Goal: Task Accomplishment & Management: Use online tool/utility

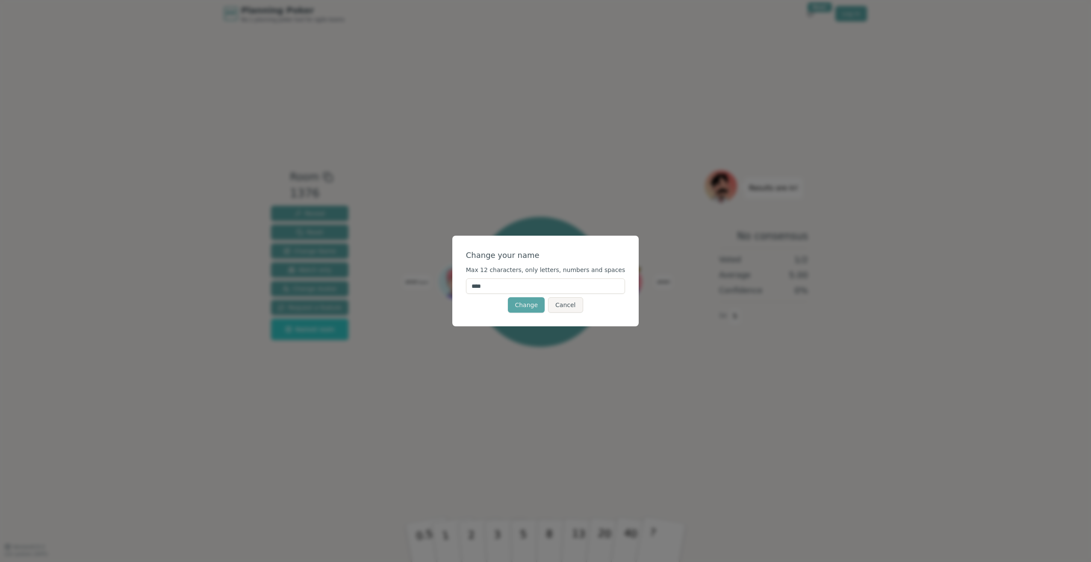
click at [428, 137] on div "Change your name Max 12 characters, only letters, numbers and spaces **** Chang…" at bounding box center [545, 281] width 1091 height 562
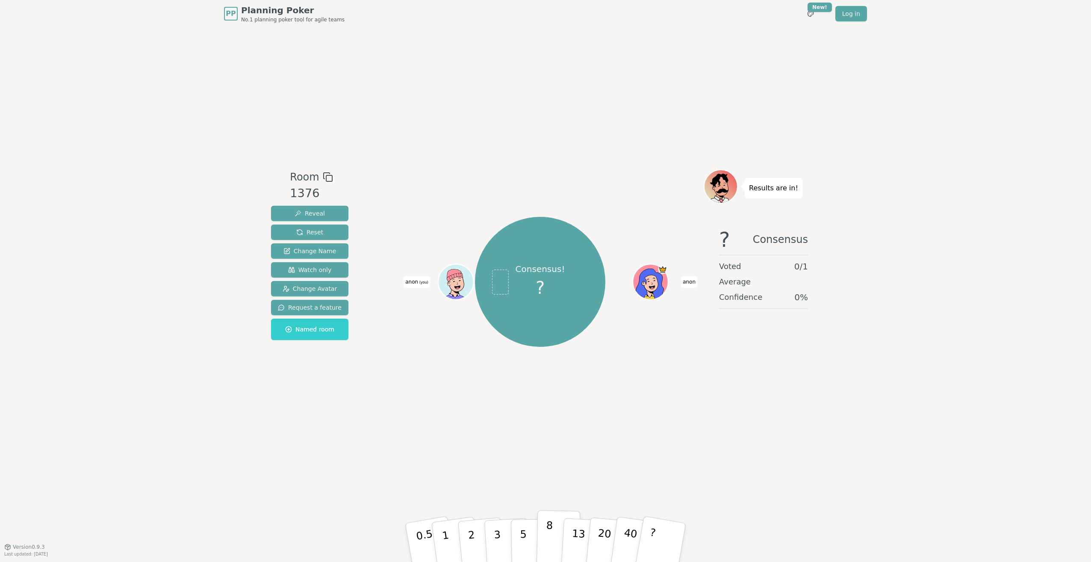
click at [553, 533] on button "8" at bounding box center [559, 542] width 44 height 65
click at [313, 212] on span "Reveal" at bounding box center [310, 213] width 30 height 9
click at [315, 213] on span "Reveal" at bounding box center [310, 213] width 30 height 9
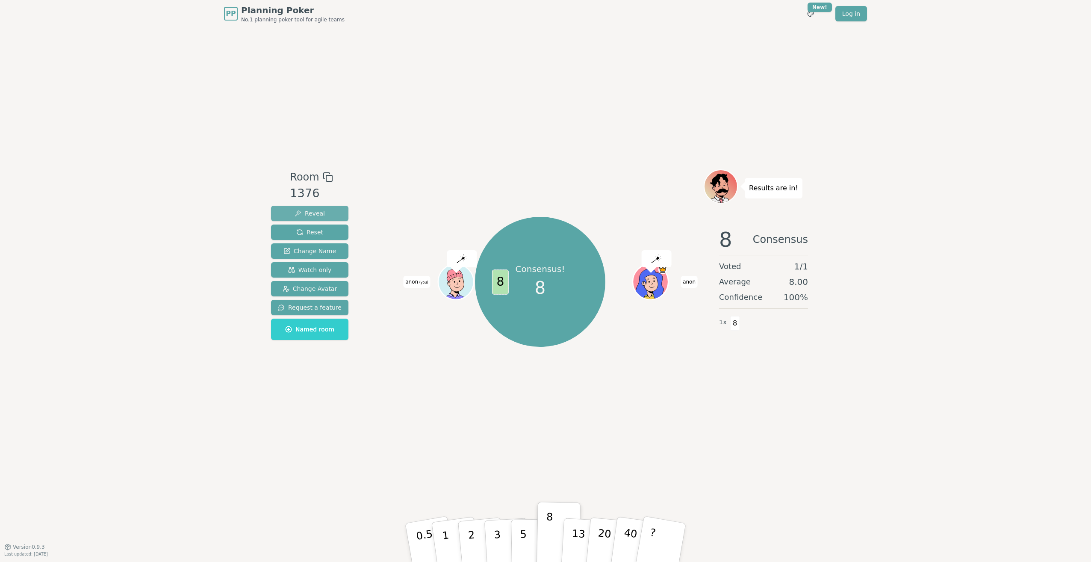
click at [326, 214] on button "Reveal" at bounding box center [309, 213] width 77 height 15
click at [324, 228] on button "Reset" at bounding box center [309, 231] width 77 height 15
click at [584, 533] on button "13" at bounding box center [584, 542] width 47 height 67
click at [322, 235] on button "Reset" at bounding box center [309, 231] width 77 height 15
click at [623, 541] on p "40" at bounding box center [629, 541] width 19 height 47
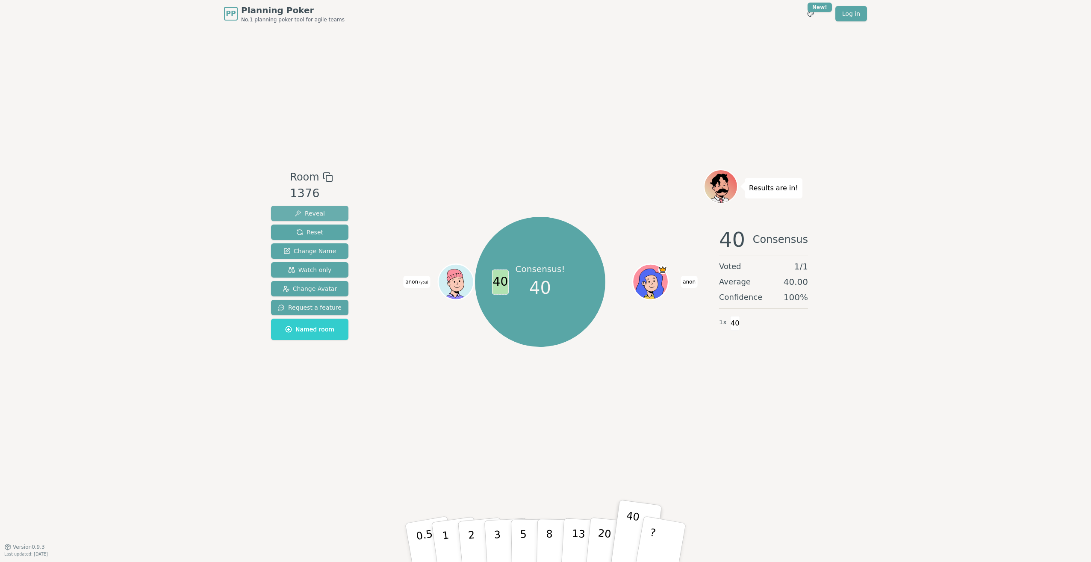
click at [317, 214] on span "Reveal" at bounding box center [310, 213] width 30 height 9
click at [453, 546] on button "1" at bounding box center [455, 542] width 51 height 69
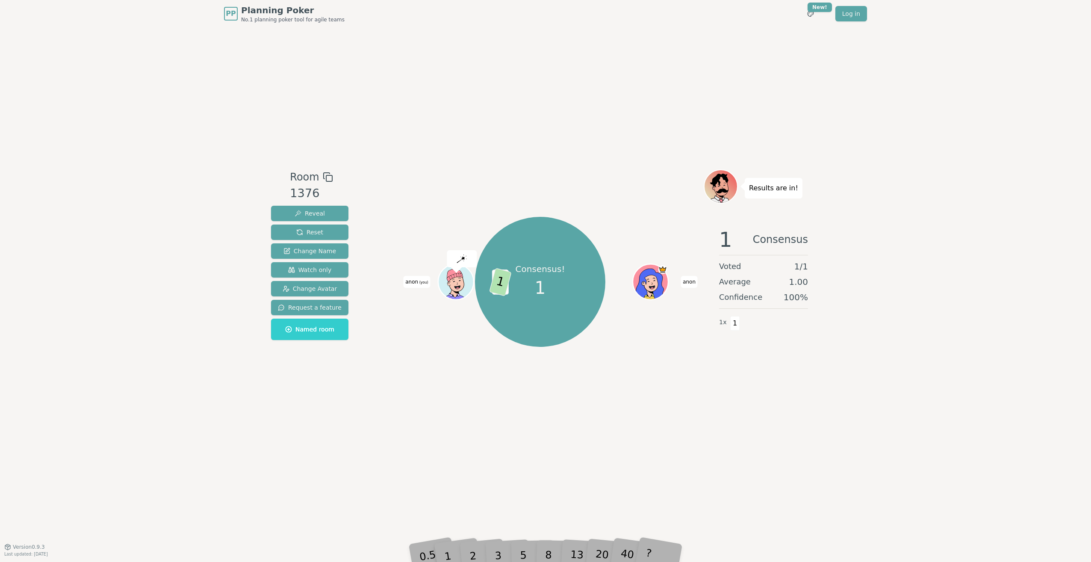
click at [495, 544] on div "3" at bounding box center [506, 542] width 27 height 31
click at [498, 550] on div "3" at bounding box center [506, 542] width 27 height 31
click at [315, 209] on span "Reveal" at bounding box center [310, 213] width 30 height 9
click at [318, 273] on span "Watch only" at bounding box center [310, 270] width 44 height 9
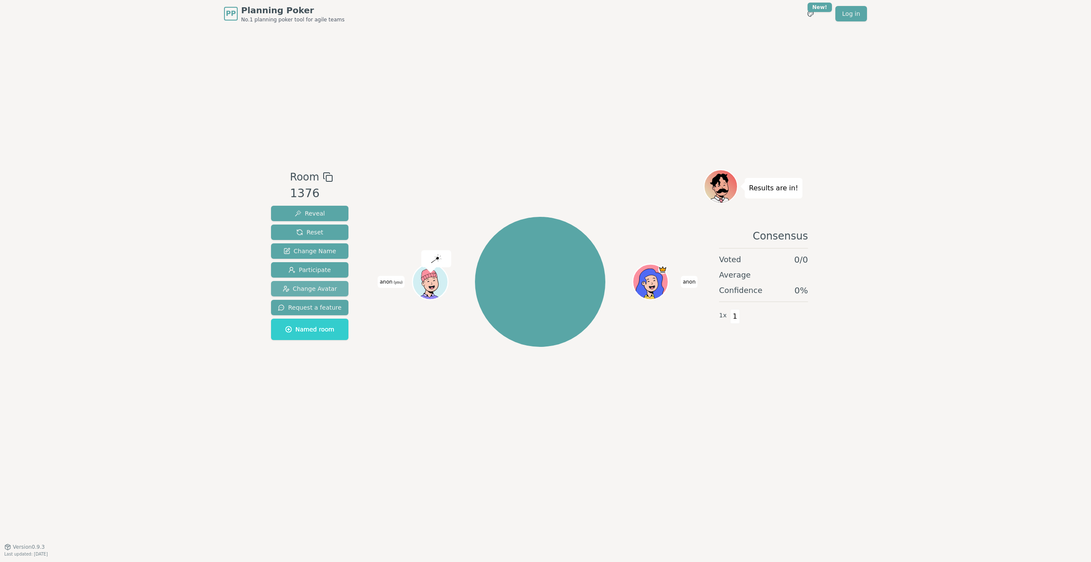
click at [318, 281] on button "Change Avatar" at bounding box center [309, 288] width 77 height 15
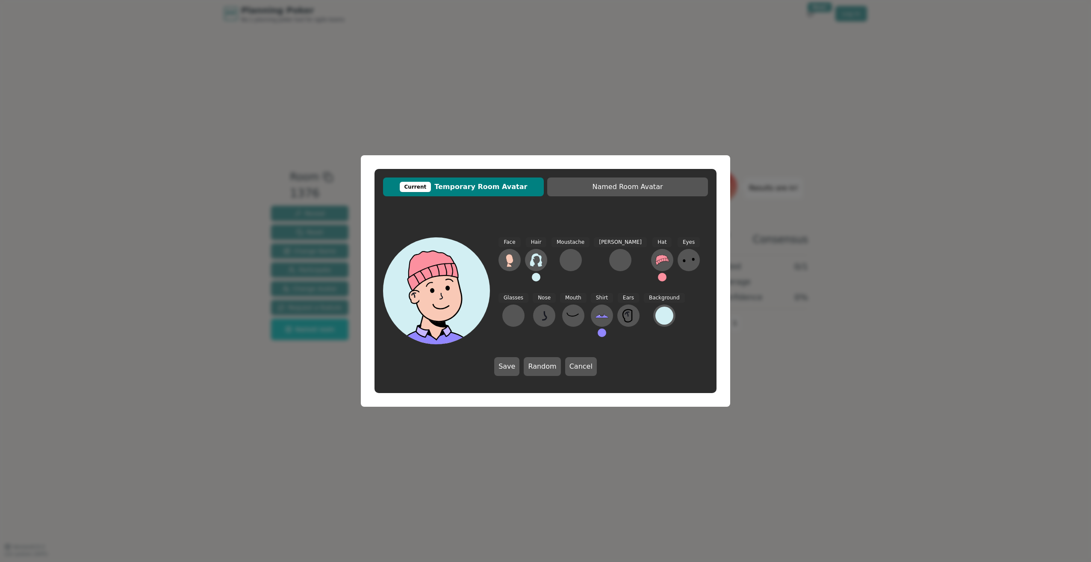
click at [808, 357] on div "Current Temporary Room Avatar Named Room Avatar Face Hair Moustache [PERSON_NAM…" at bounding box center [545, 281] width 1091 height 562
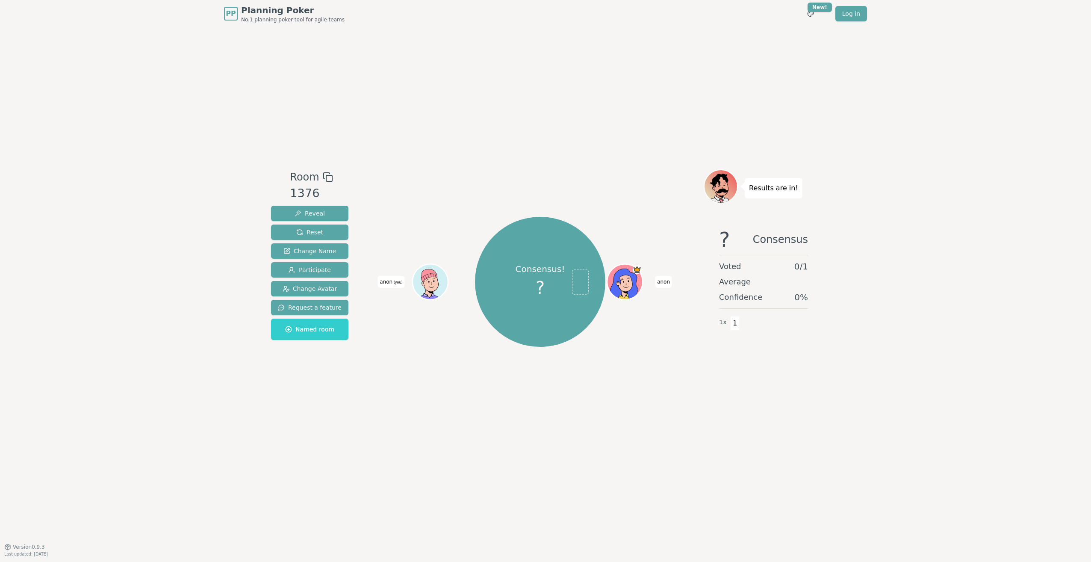
click at [540, 415] on div "Room 1376 Reveal Reset Change Name Participate Change Avatar Request a feature …" at bounding box center [546, 286] width 556 height 519
click at [304, 212] on span "Reveal" at bounding box center [310, 213] width 30 height 9
click at [519, 313] on div "Consensus! 8 8 [PERSON_NAME] (you)" at bounding box center [540, 282] width 130 height 130
click at [645, 443] on div "Room 1376 Reveal Reset Change Name Participate Change Avatar Request a feature …" at bounding box center [546, 286] width 556 height 519
click at [308, 232] on span "Reset" at bounding box center [309, 232] width 27 height 9
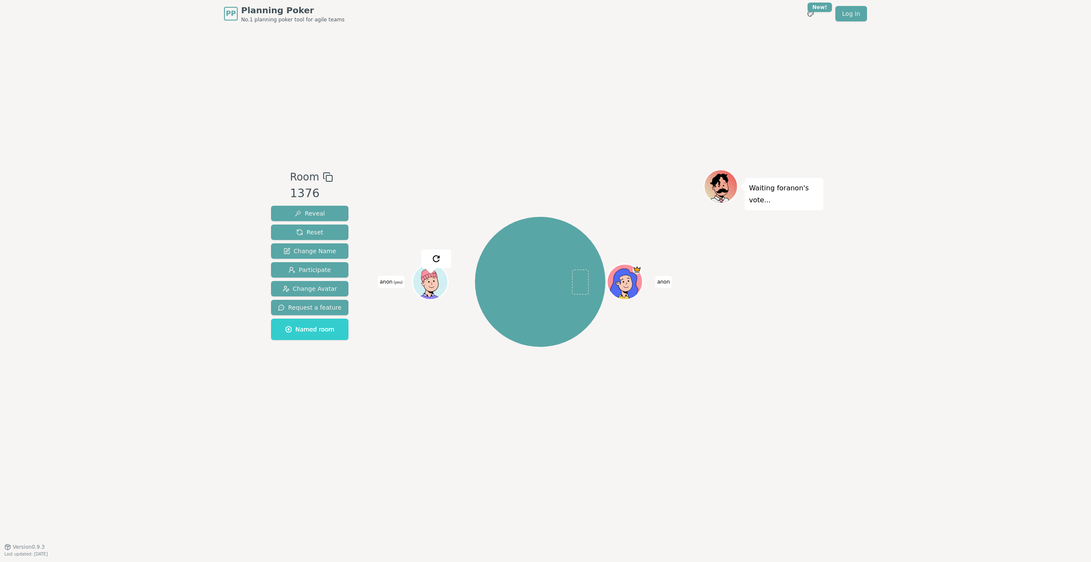
click at [435, 261] on img at bounding box center [436, 259] width 10 height 10
click at [436, 258] on img at bounding box center [436, 259] width 10 height 10
click at [850, 12] on link "Log in" at bounding box center [851, 13] width 32 height 15
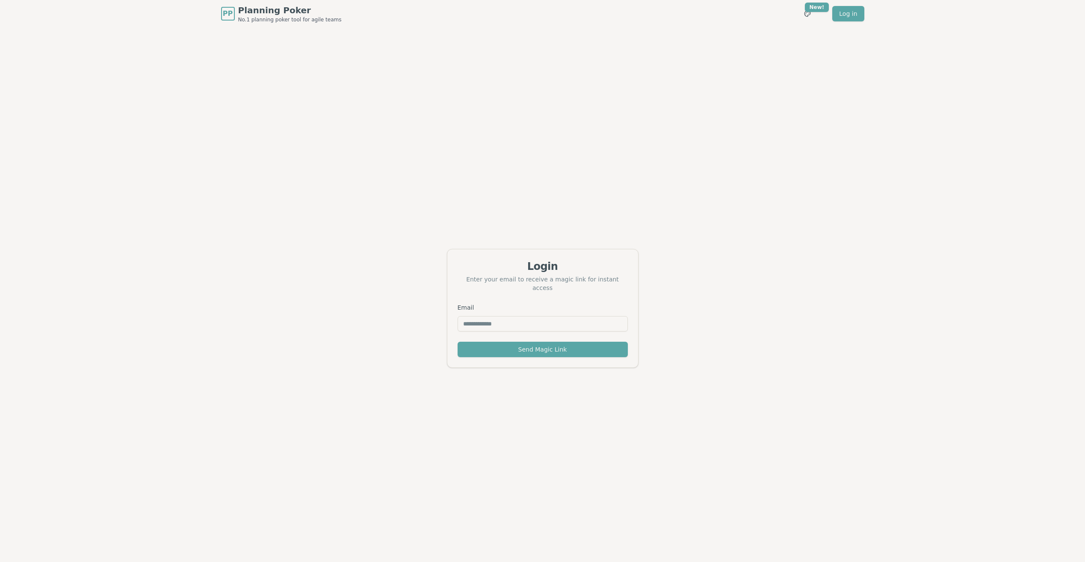
drag, startPoint x: 409, startPoint y: 89, endPoint x: 326, endPoint y: 81, distance: 82.9
click at [407, 89] on div "Login Enter your email to receive a magic link for instant access Email Send Ma…" at bounding box center [542, 308] width 1085 height 562
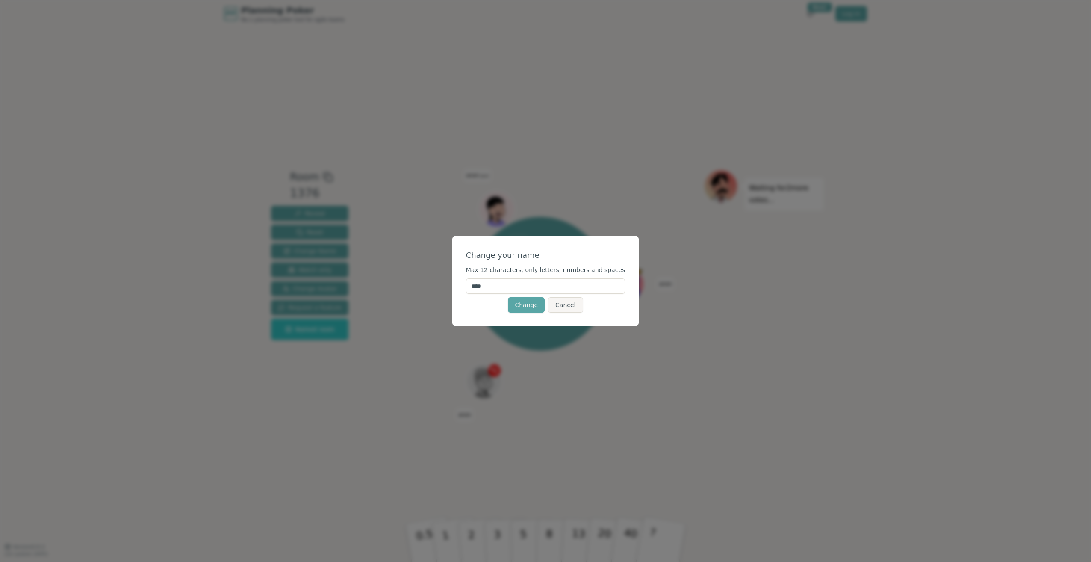
click at [526, 289] on input "****" at bounding box center [545, 285] width 159 height 15
type input "******"
click at [523, 305] on button "Change" at bounding box center [526, 304] width 37 height 15
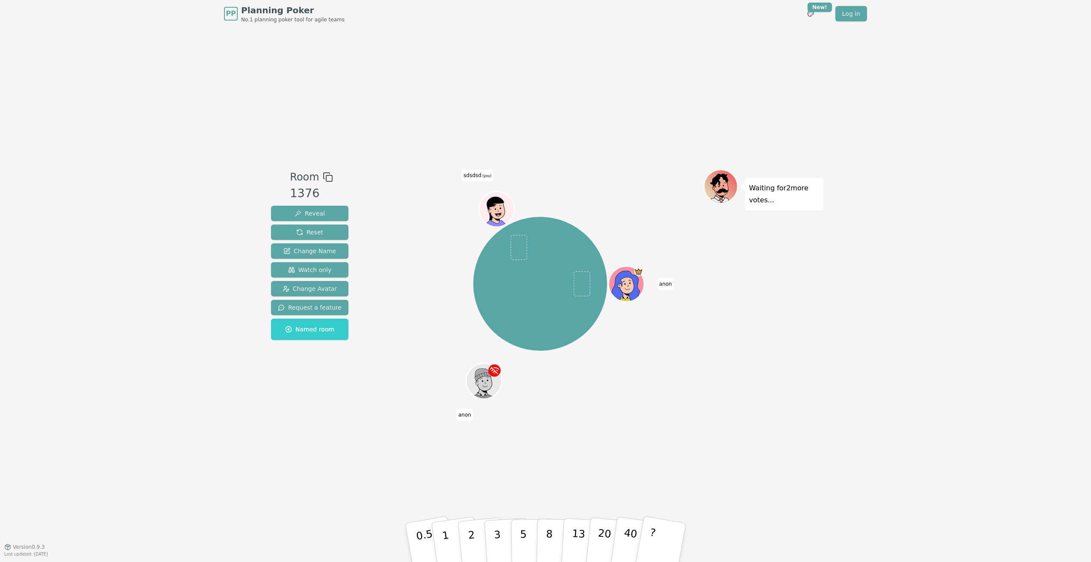
click at [493, 207] on icon at bounding box center [498, 209] width 35 height 4
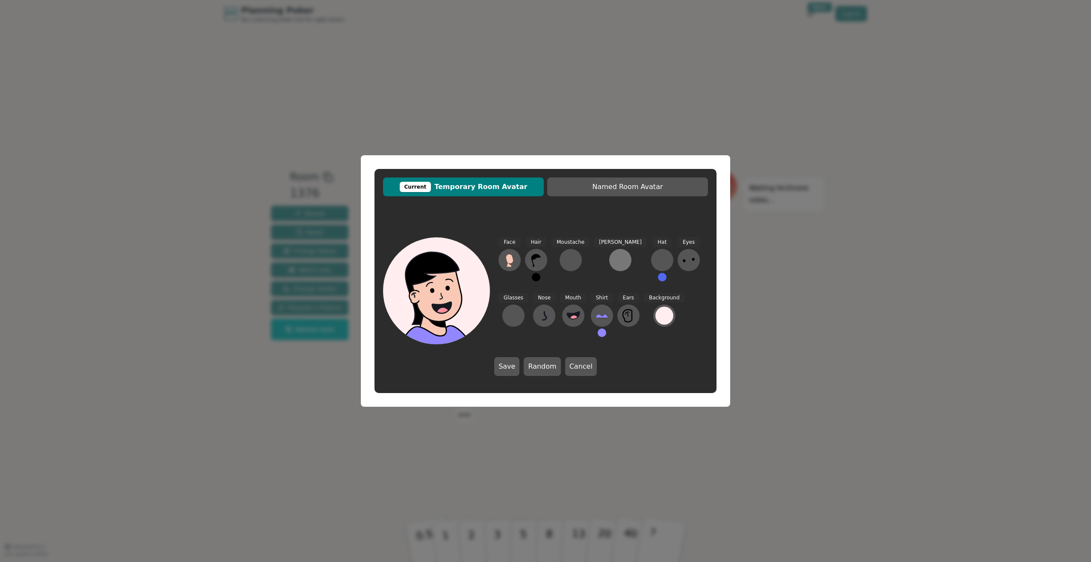
click at [614, 257] on div at bounding box center [621, 260] width 14 height 14
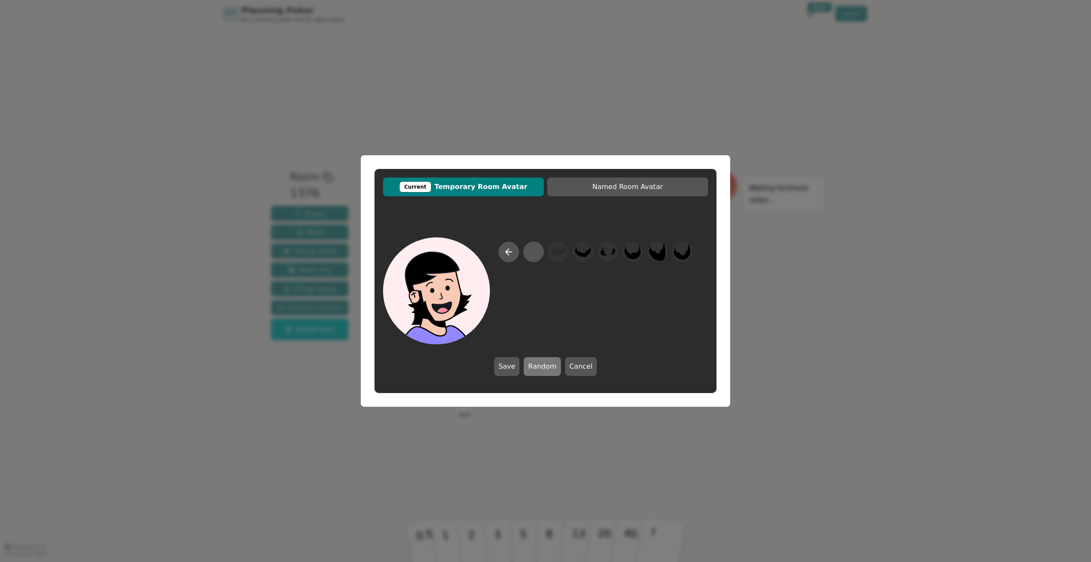
click at [534, 364] on button "Random" at bounding box center [542, 366] width 37 height 19
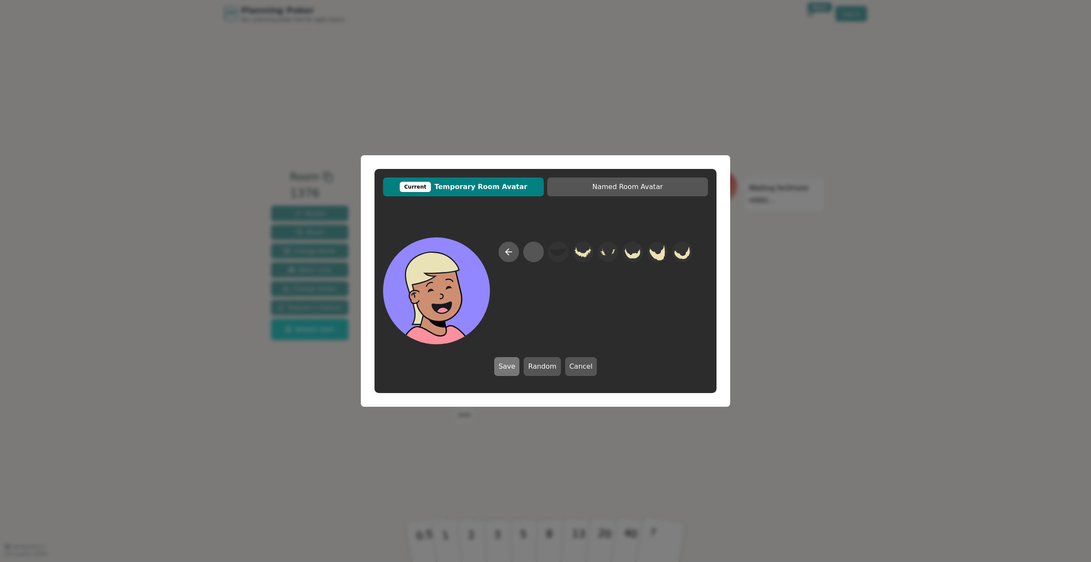
click at [504, 371] on button "Save" at bounding box center [506, 366] width 25 height 19
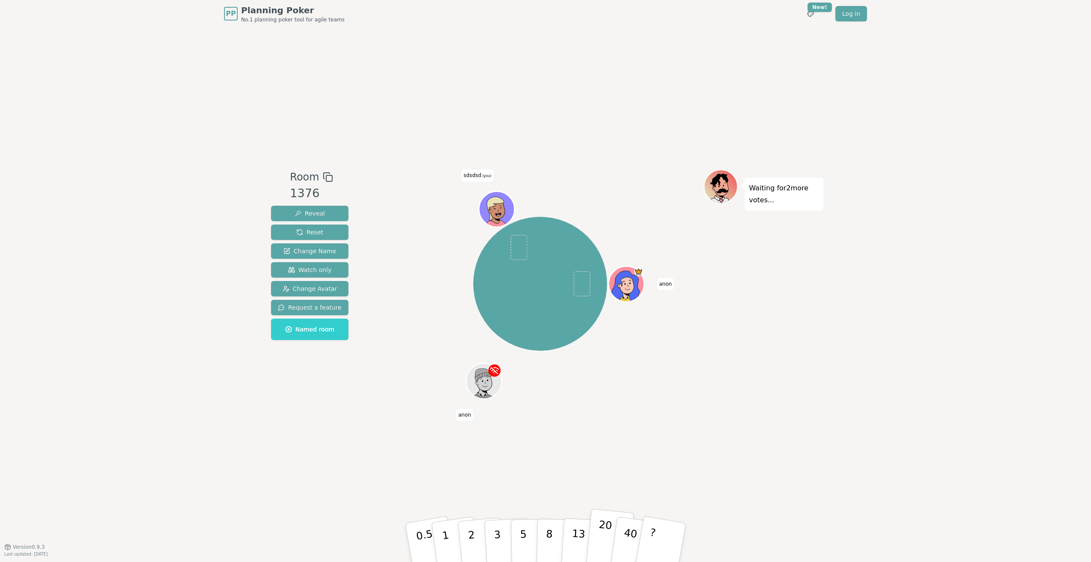
click at [594, 531] on button "20" at bounding box center [609, 543] width 49 height 68
click at [295, 212] on span "Reveal" at bounding box center [310, 213] width 30 height 9
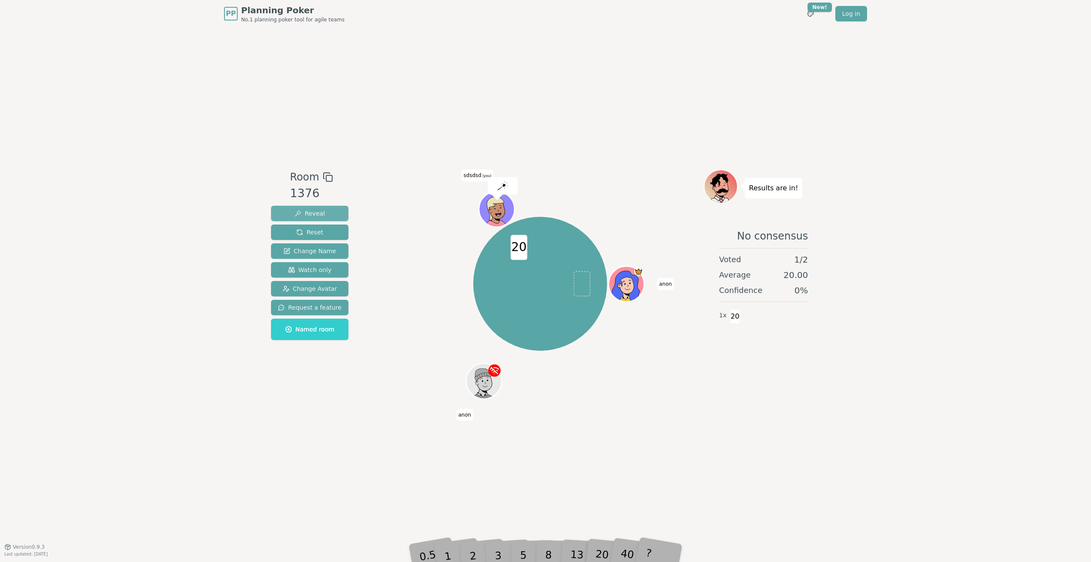
click at [295, 212] on span "Reveal" at bounding box center [310, 213] width 30 height 9
click at [319, 207] on button "Reveal" at bounding box center [309, 213] width 77 height 15
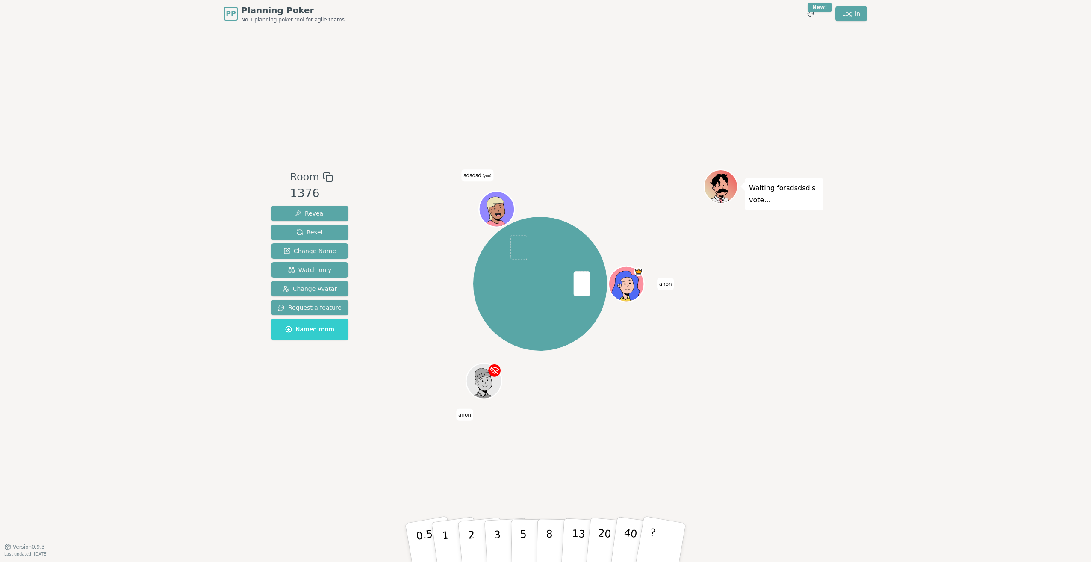
click at [727, 321] on div "Waiting for sdsdsd 's vote..." at bounding box center [764, 286] width 120 height 235
click at [319, 211] on span "Reveal" at bounding box center [310, 213] width 30 height 9
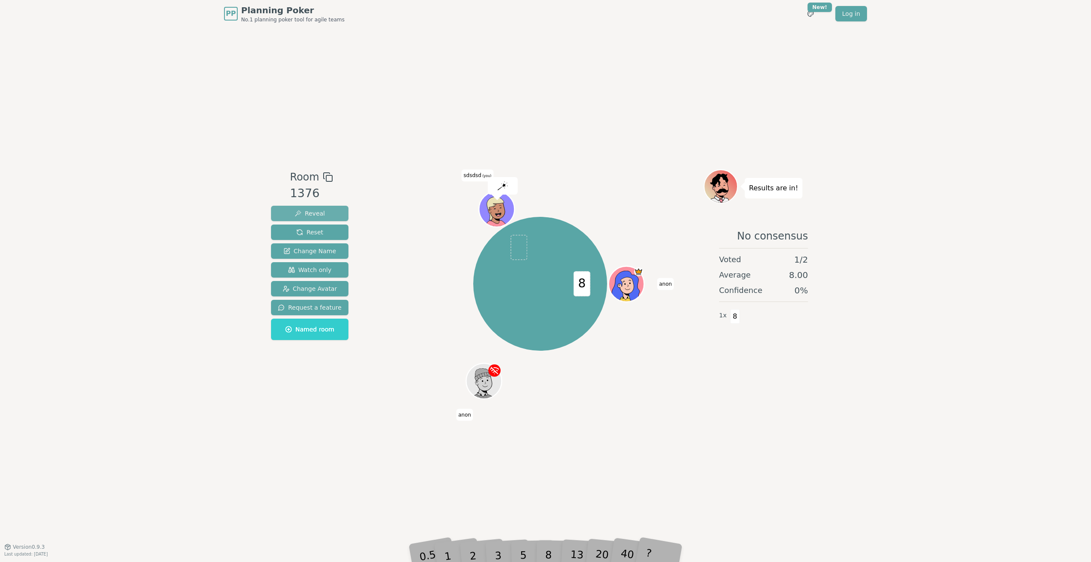
click at [319, 211] on span "Reveal" at bounding box center [310, 213] width 30 height 9
click at [499, 531] on p "3" at bounding box center [497, 543] width 9 height 47
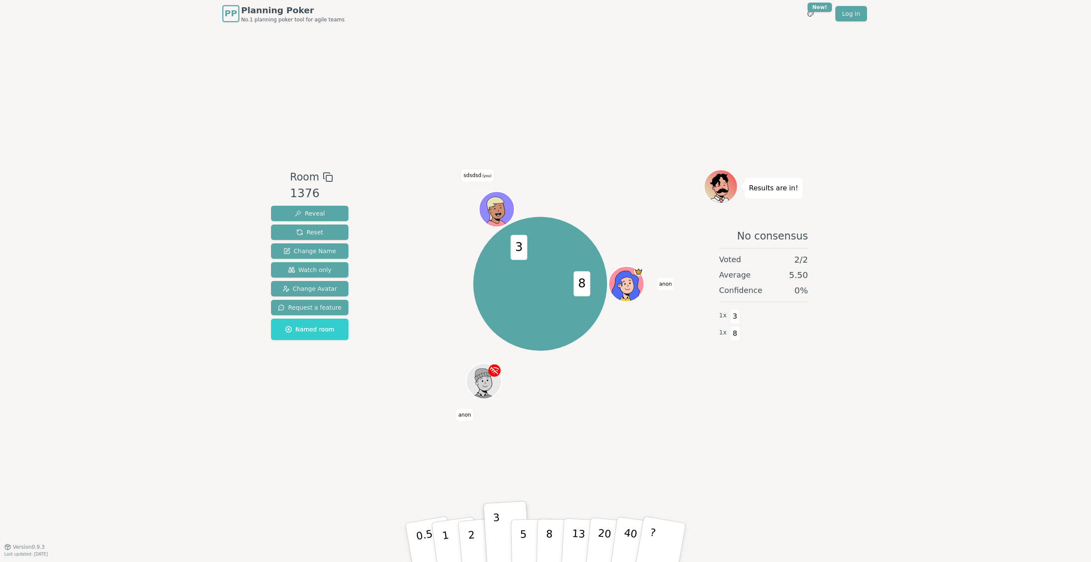
click at [236, 11] on span "PP" at bounding box center [230, 13] width 12 height 13
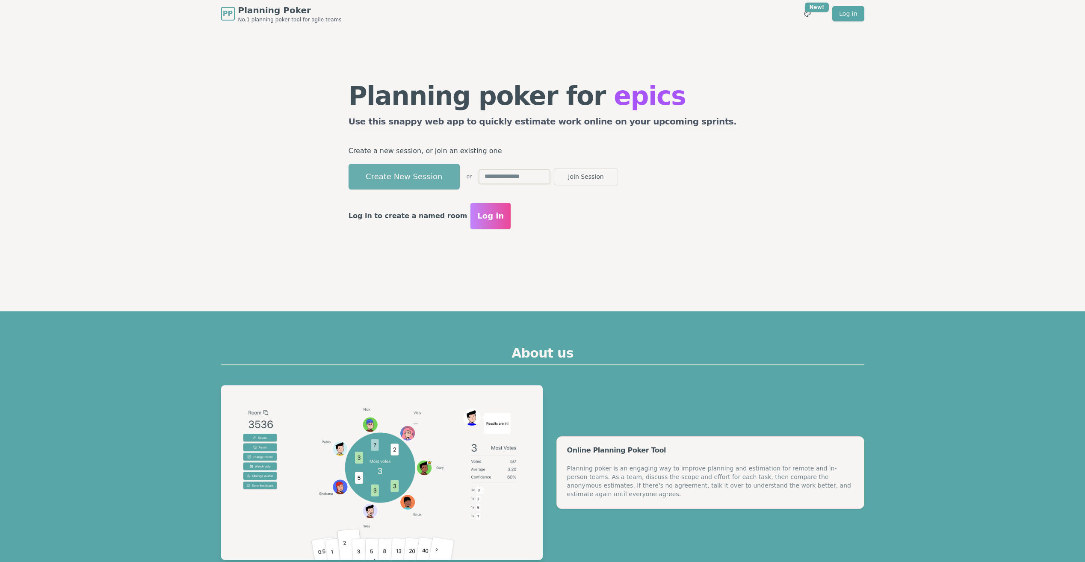
click at [419, 171] on button "Create New Session" at bounding box center [403, 177] width 111 height 26
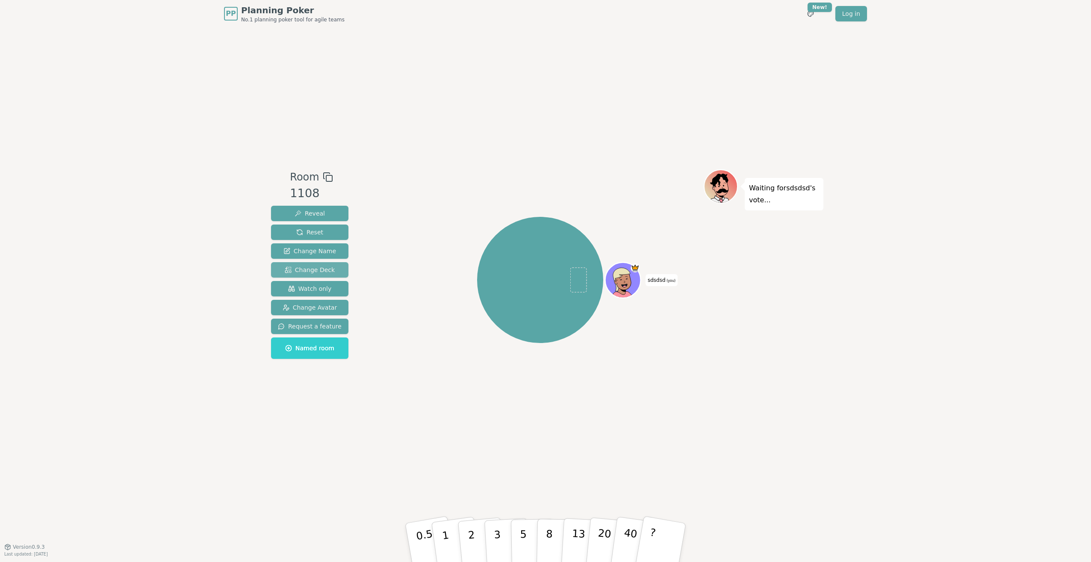
click at [319, 267] on span "Change Deck" at bounding box center [310, 270] width 50 height 9
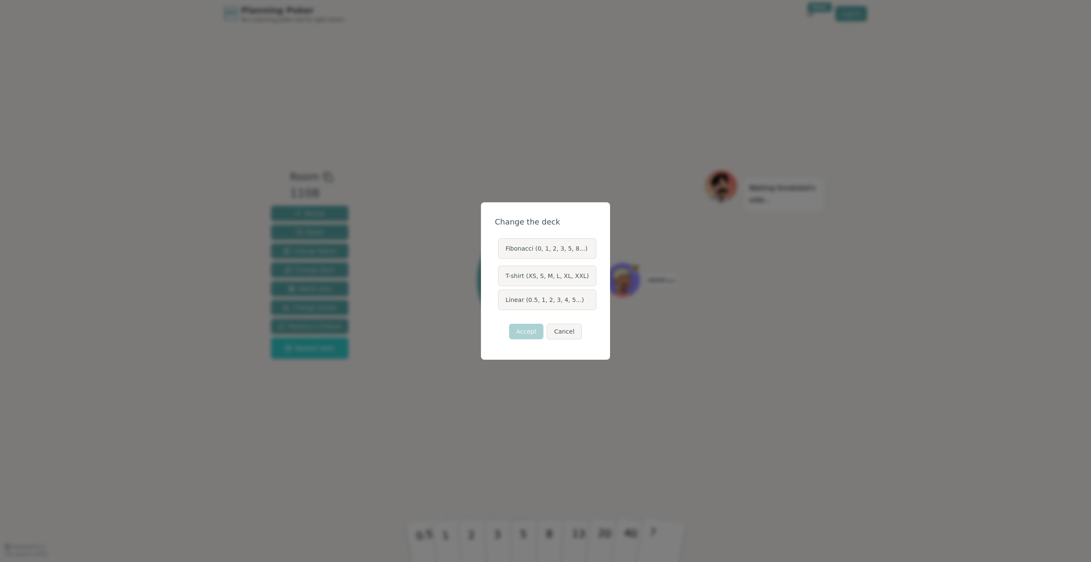
click at [198, 271] on div "Change the deck Fibonacci (0, 1, 2, 3, 5, 8...) T-shirt (XS, S, M, L, XL, XXL) …" at bounding box center [545, 281] width 1091 height 562
